Goal: Task Accomplishment & Management: Use online tool/utility

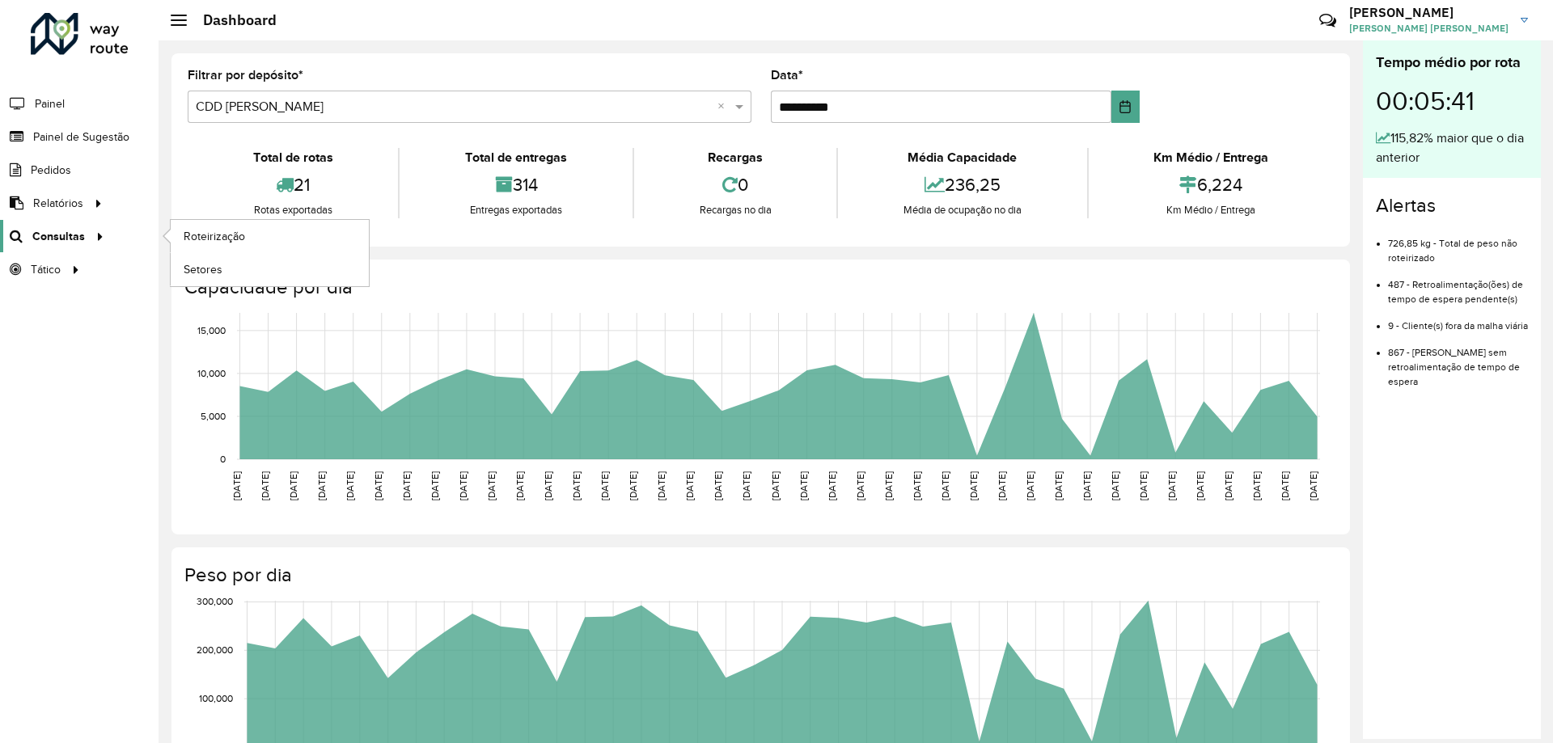
click at [57, 240] on span "Consultas" at bounding box center [58, 236] width 53 height 17
click at [187, 237] on span "Roteirização" at bounding box center [217, 236] width 66 height 17
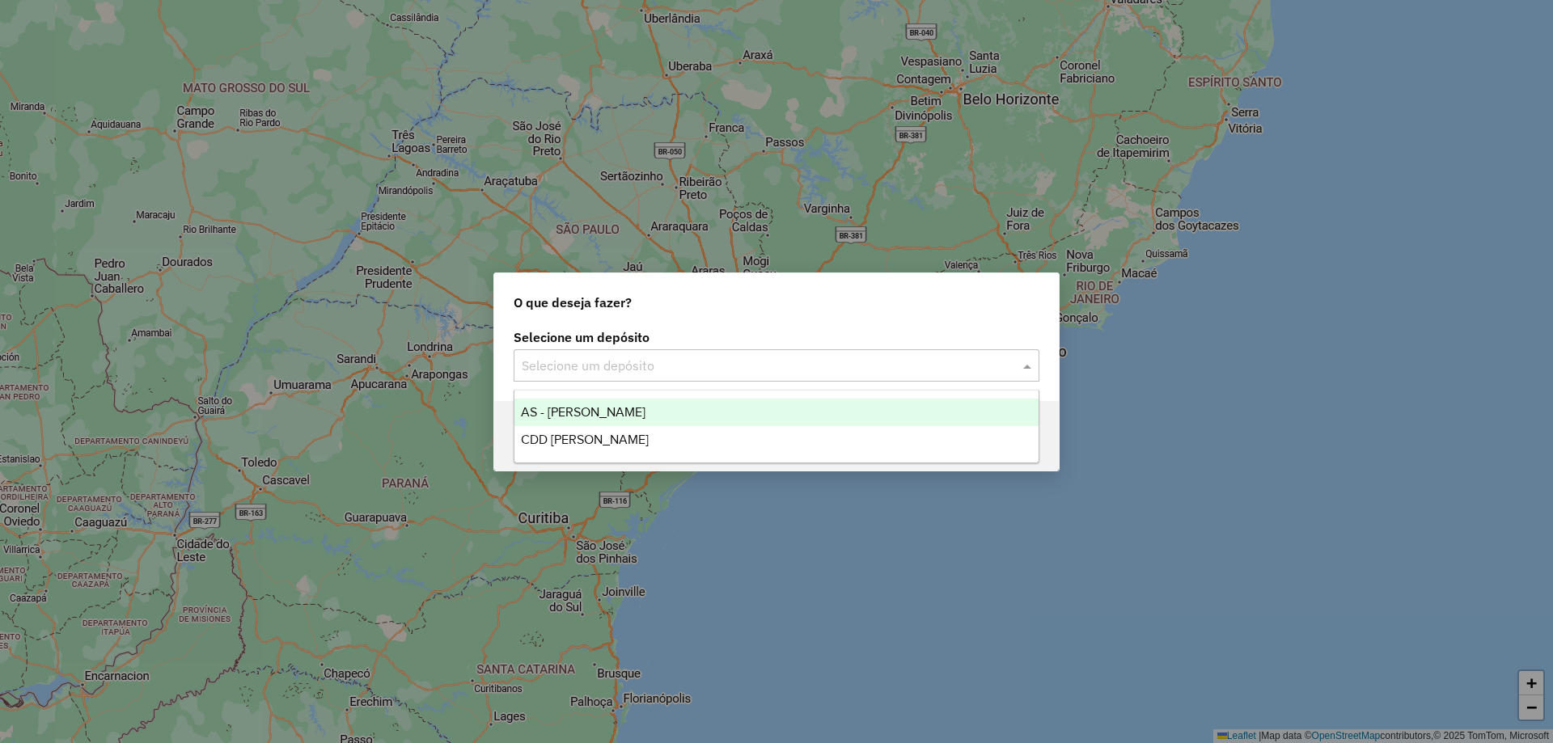
click at [703, 370] on input "text" at bounding box center [760, 366] width 477 height 19
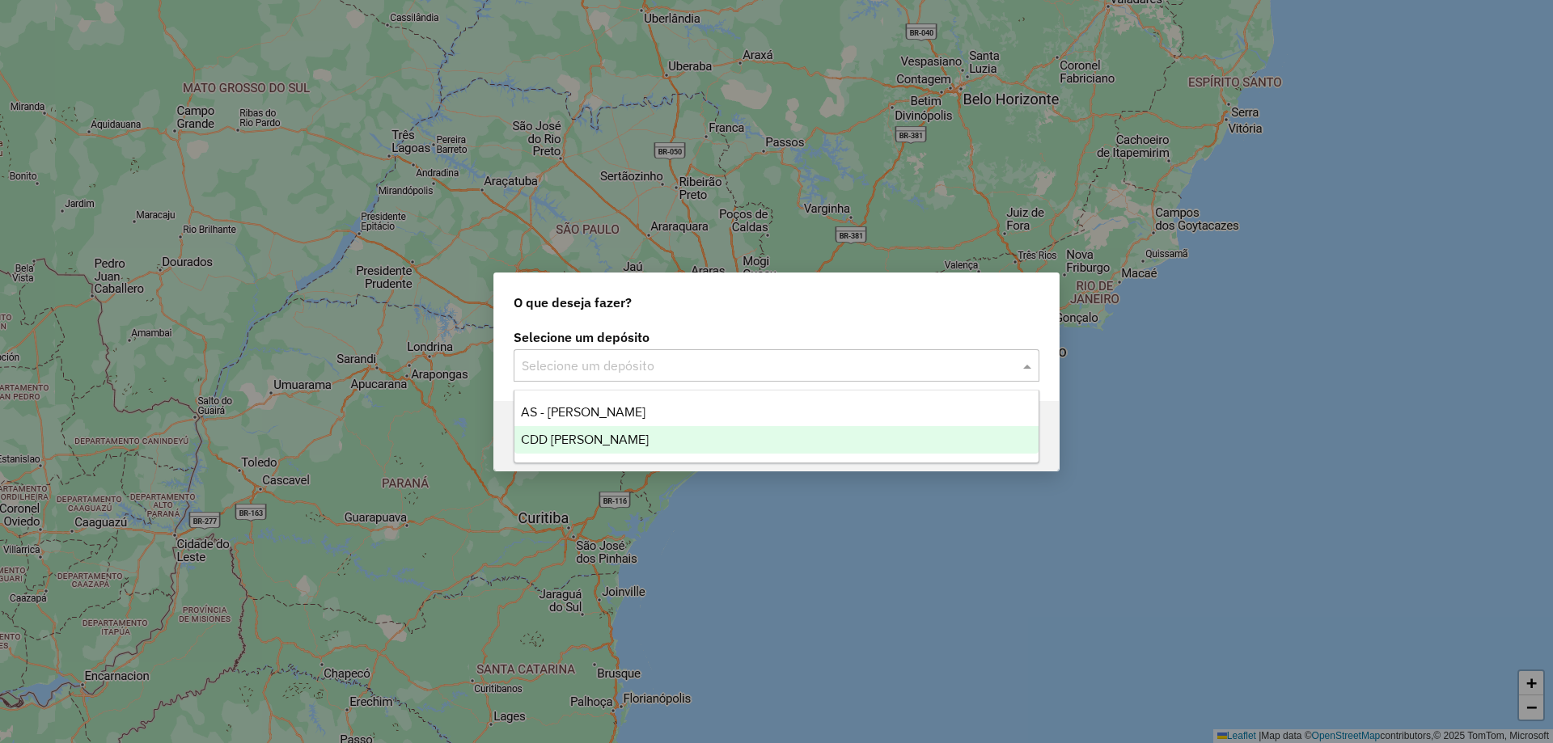
click at [660, 430] on div "CDD [PERSON_NAME]" at bounding box center [776, 439] width 524 height 27
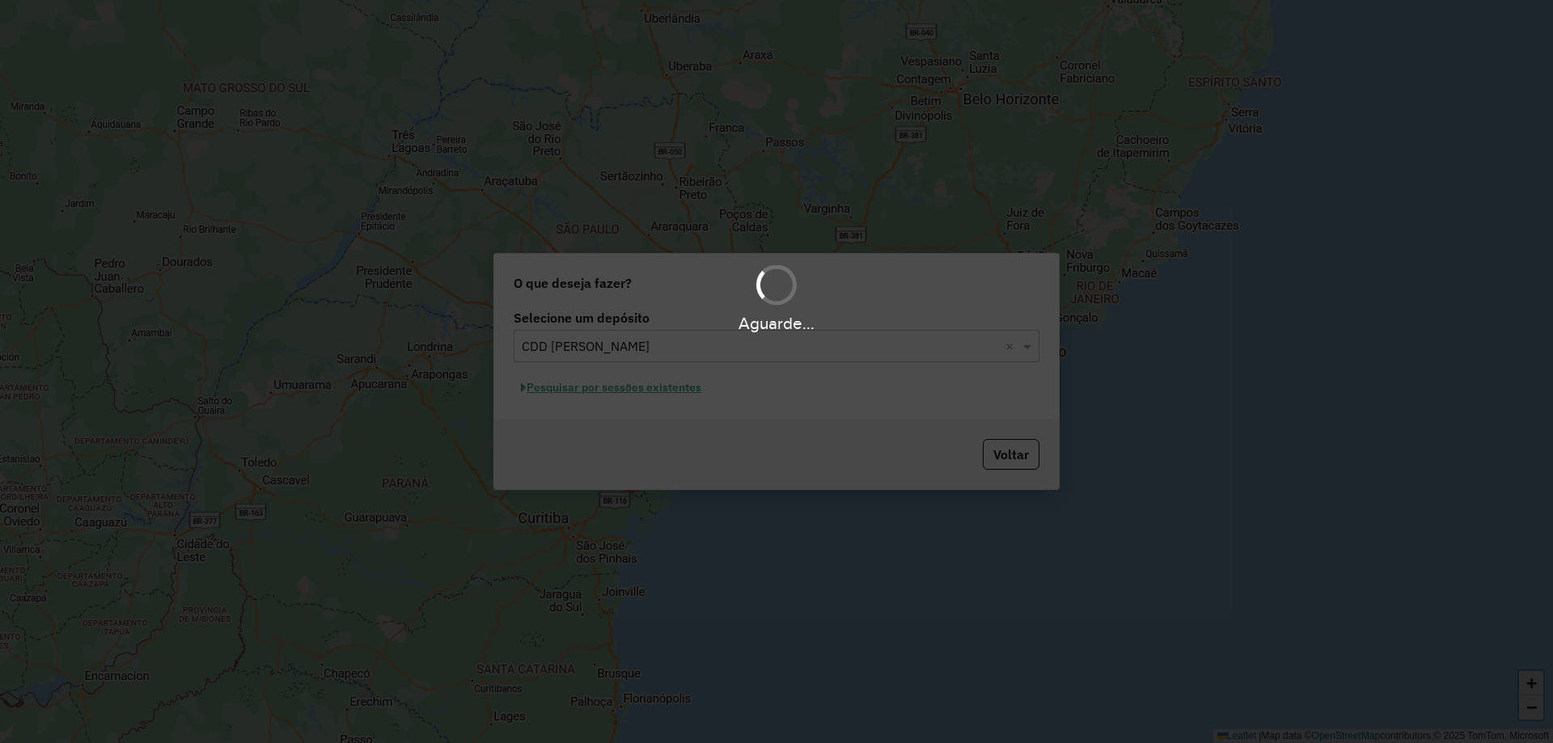
click at [670, 384] on div "Aguarde..." at bounding box center [776, 371] width 1553 height 743
click at [674, 391] on div "Aguarde..." at bounding box center [776, 371] width 1553 height 743
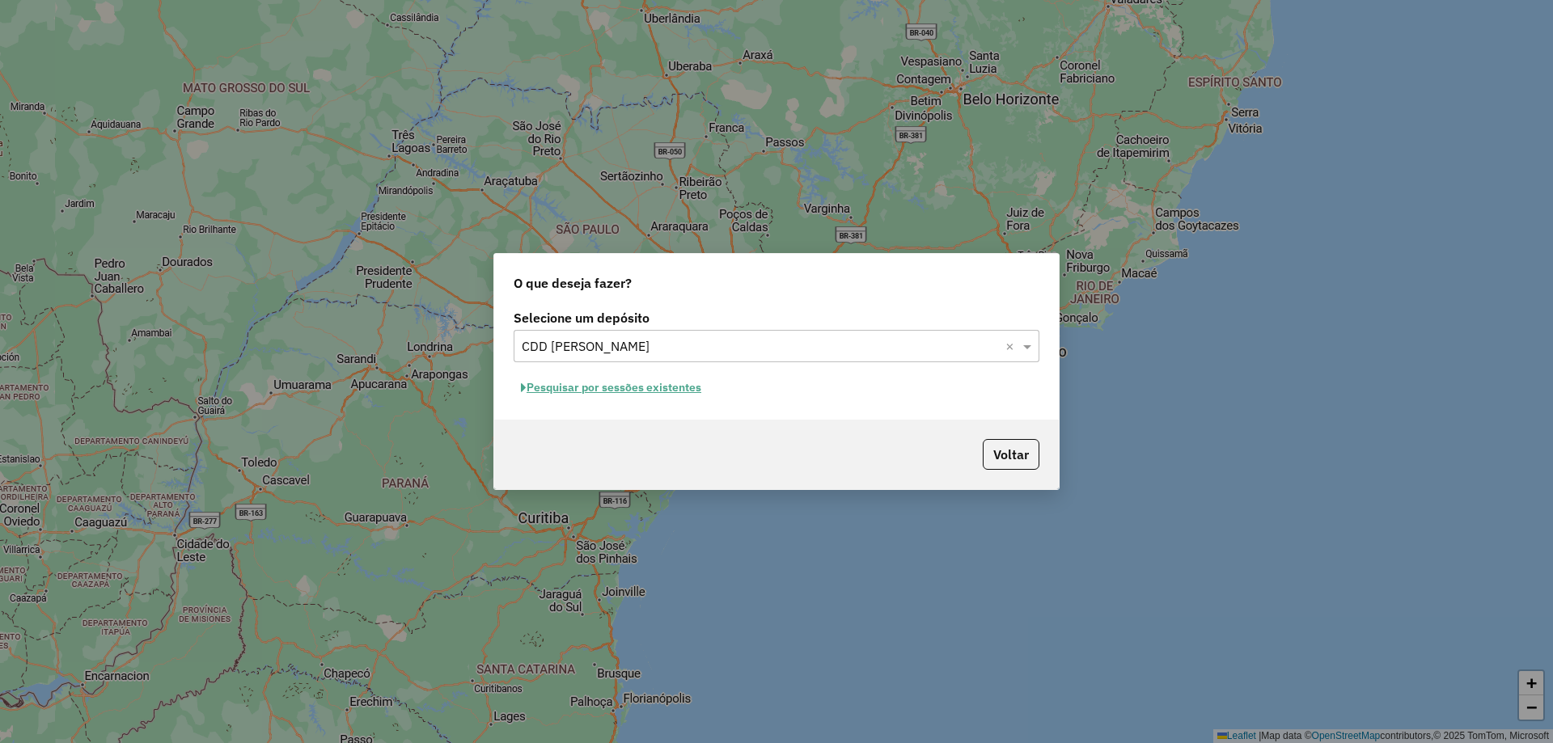
click at [680, 384] on button "Pesquisar por sessões existentes" at bounding box center [610, 387] width 195 height 25
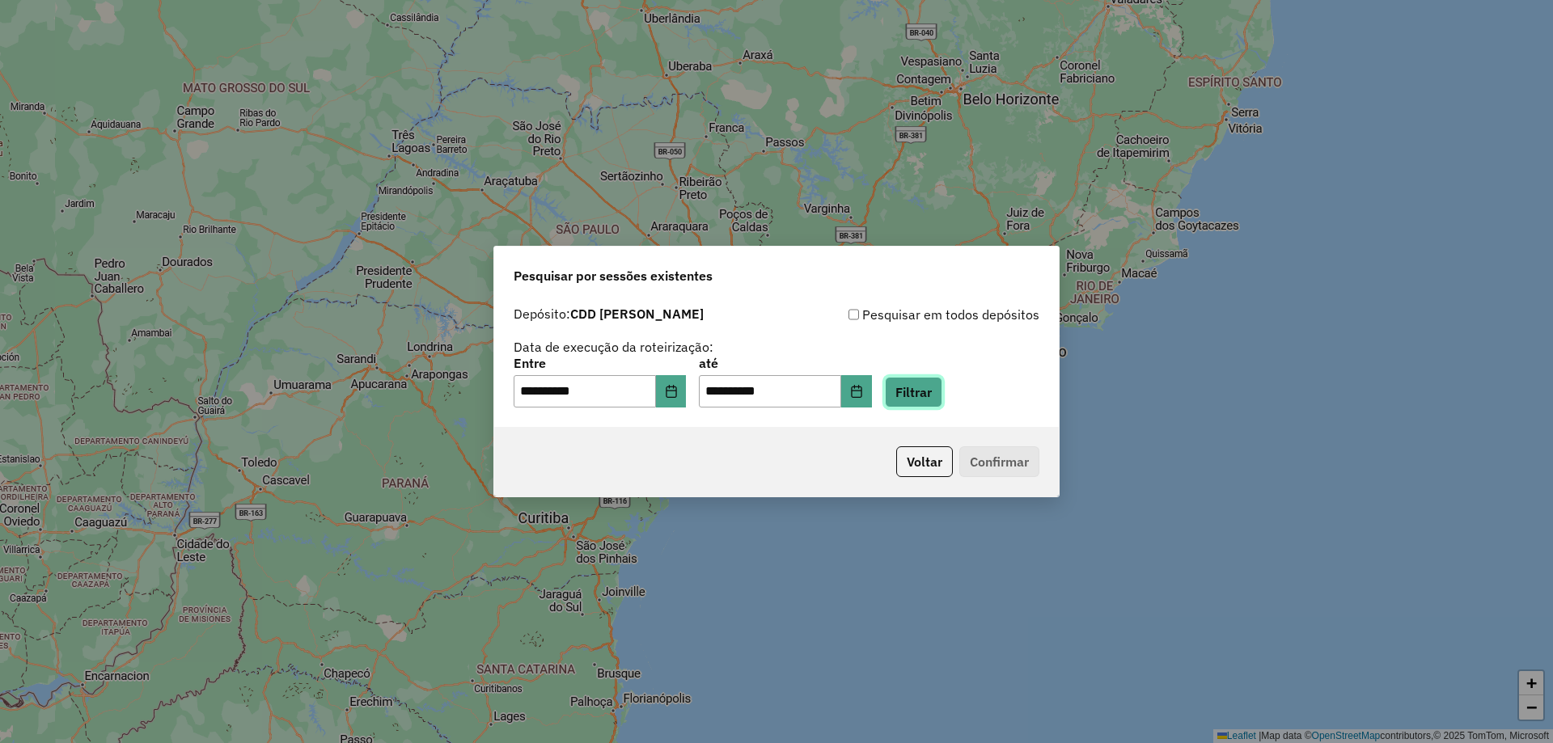
click at [918, 391] on button "Filtrar" at bounding box center [913, 392] width 57 height 31
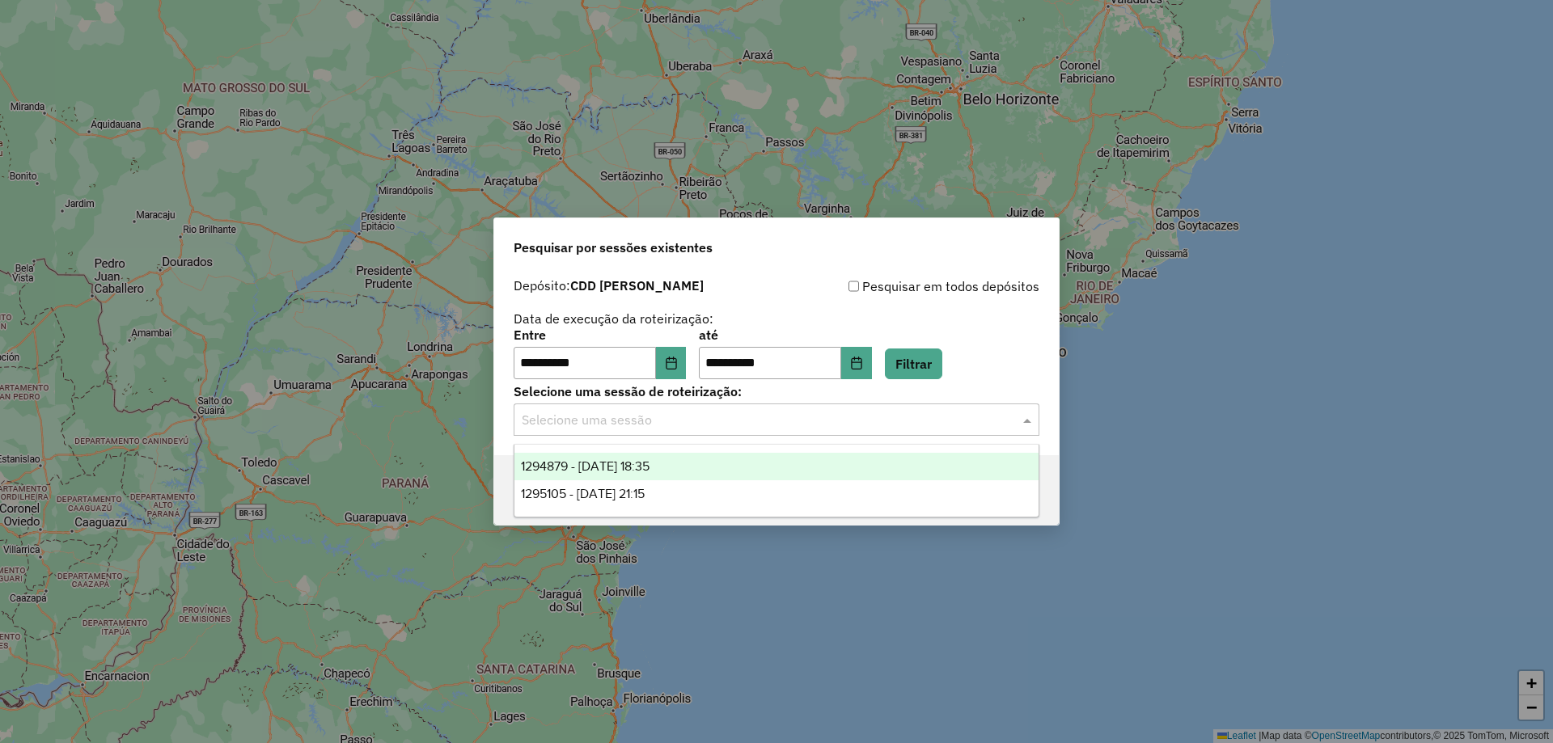
click at [891, 420] on input "text" at bounding box center [760, 420] width 477 height 19
click at [759, 468] on div "1294879 - [DATE] 18:35" at bounding box center [776, 466] width 524 height 27
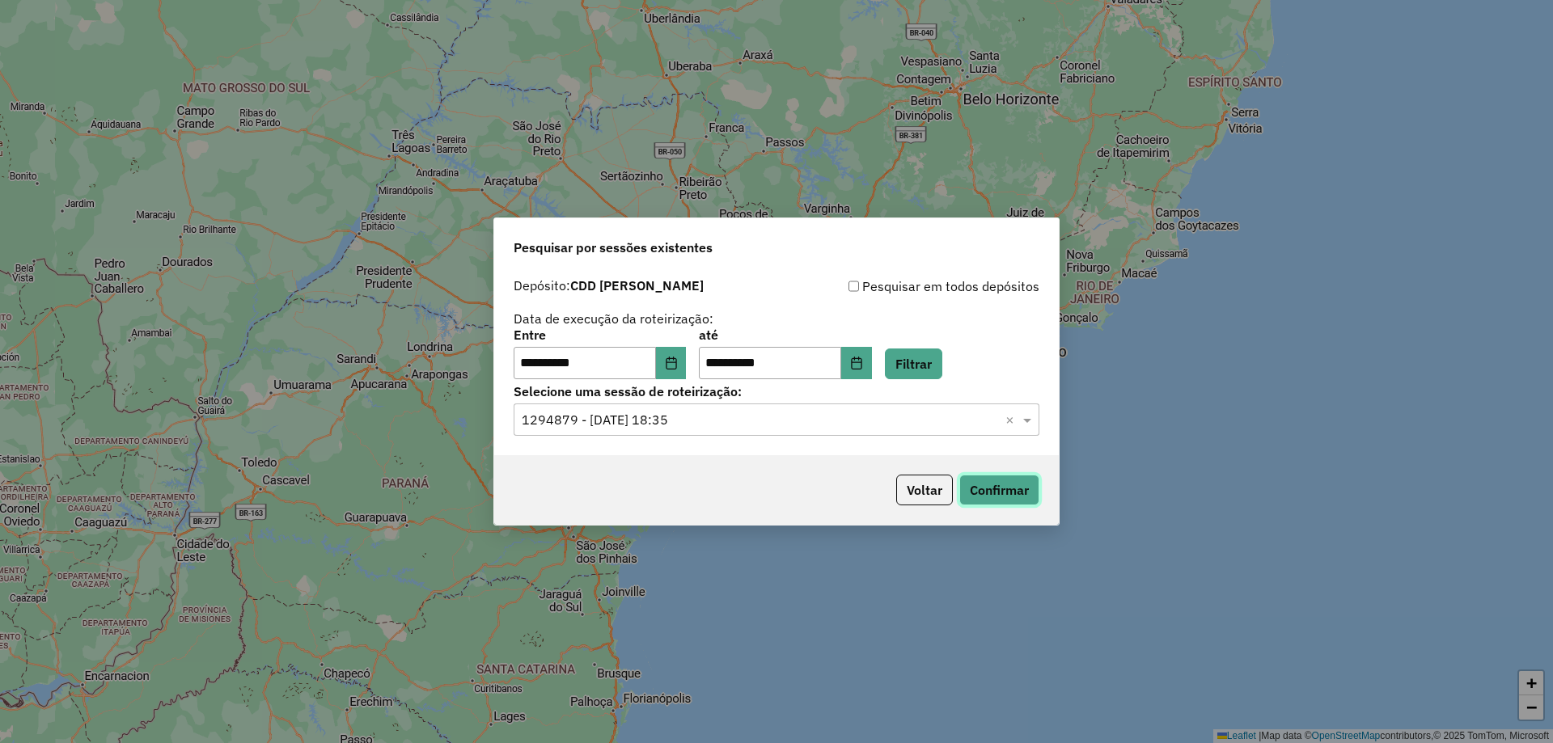
click at [1010, 484] on button "Confirmar" at bounding box center [999, 490] width 80 height 31
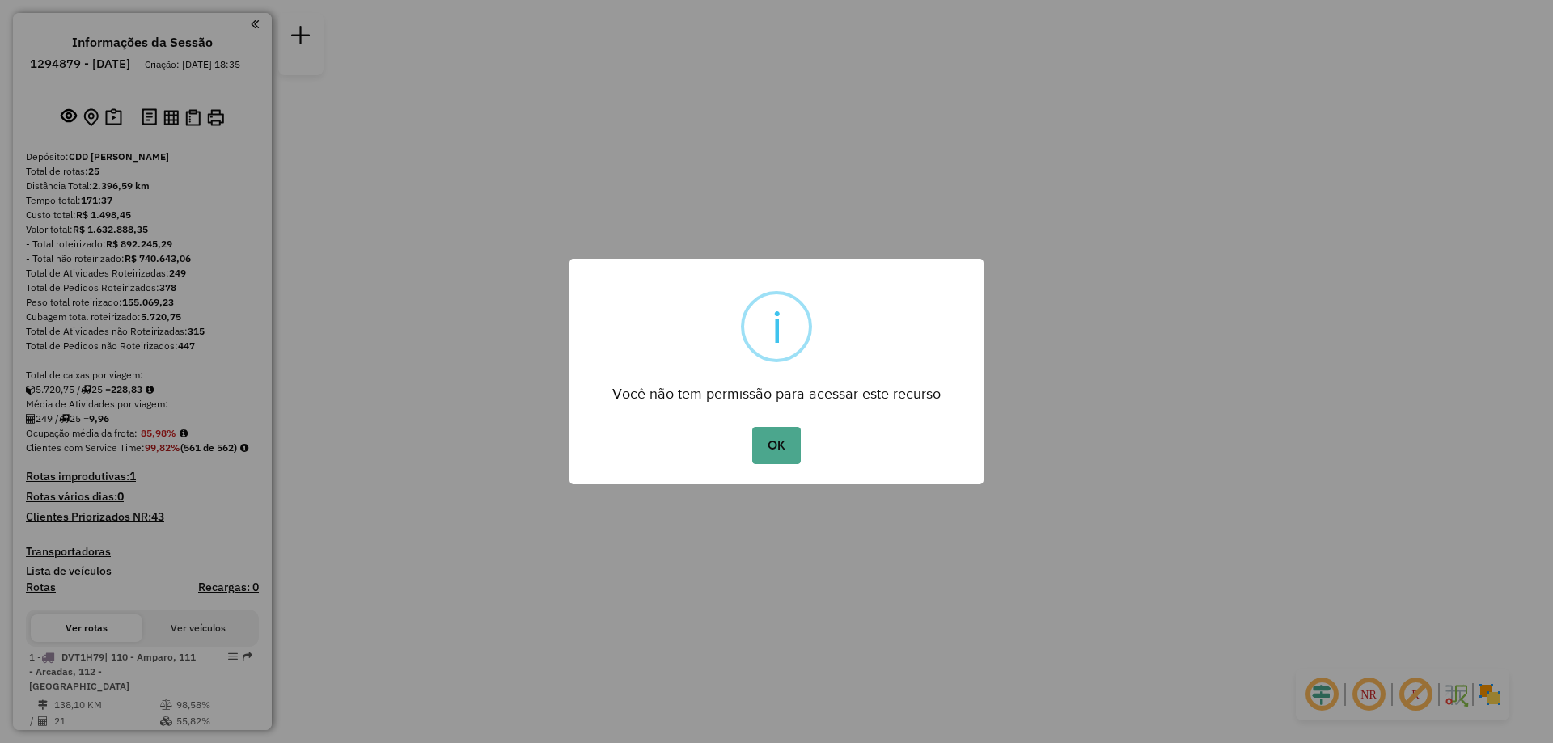
drag, startPoint x: 754, startPoint y: 453, endPoint x: 770, endPoint y: 449, distance: 15.9
click at [757, 453] on button "OK" at bounding box center [776, 445] width 48 height 37
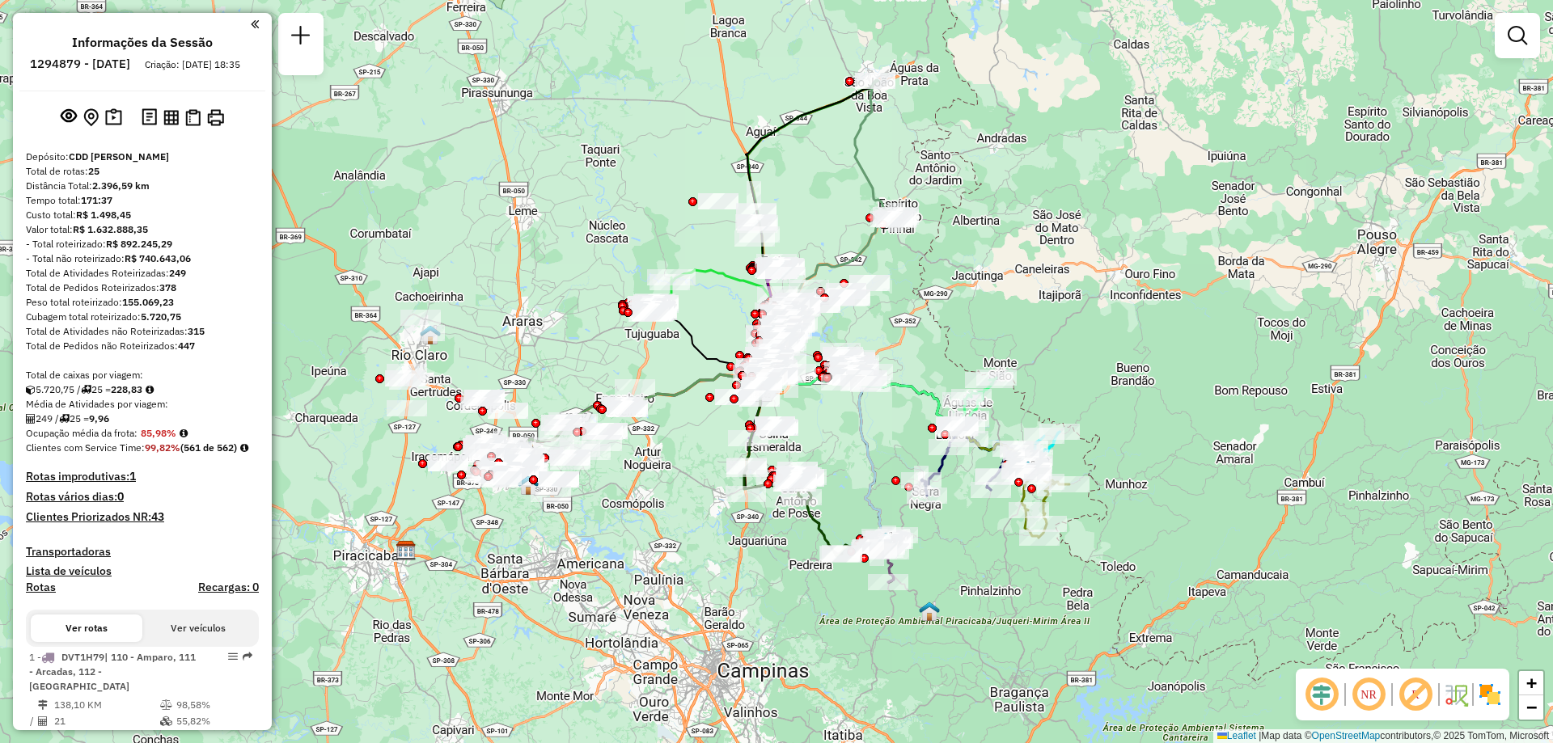
click at [1167, 386] on div "Janela de atendimento Grade de atendimento Capacidade Transportadoras Veículos …" at bounding box center [776, 371] width 1553 height 743
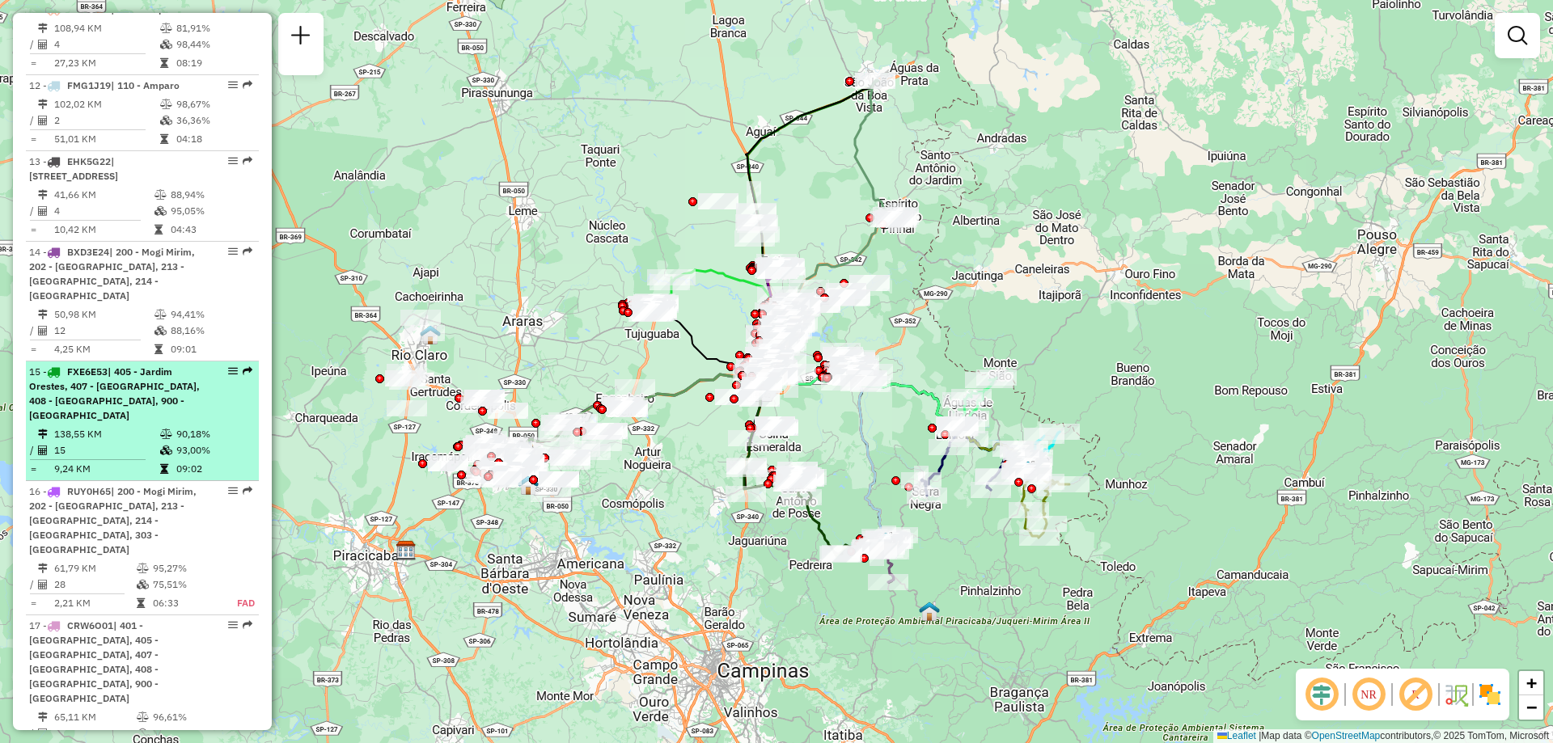
select select "**********"
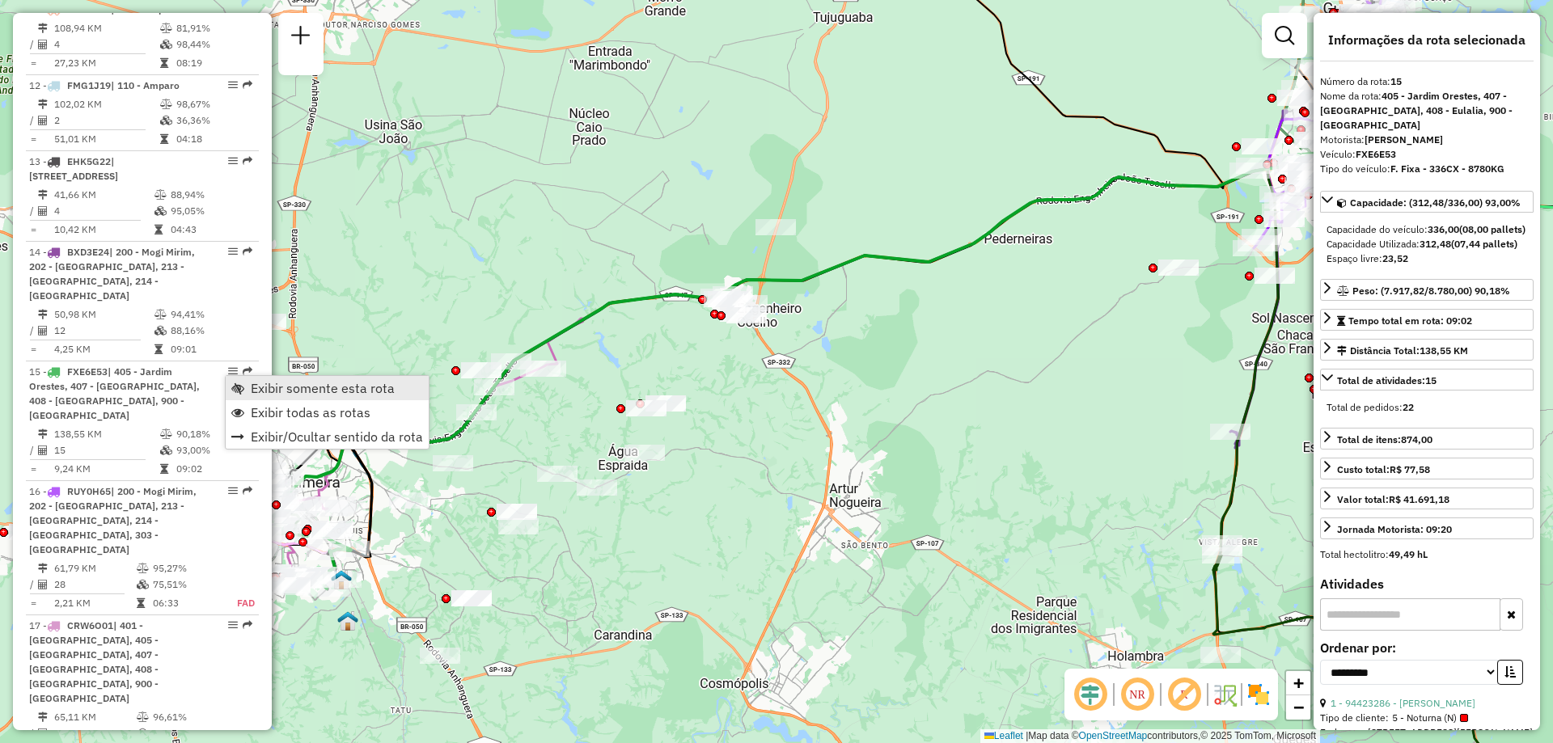
click at [248, 389] on link "Exibir somente esta rota" at bounding box center [327, 388] width 203 height 24
